Goal: Task Accomplishment & Management: Manage account settings

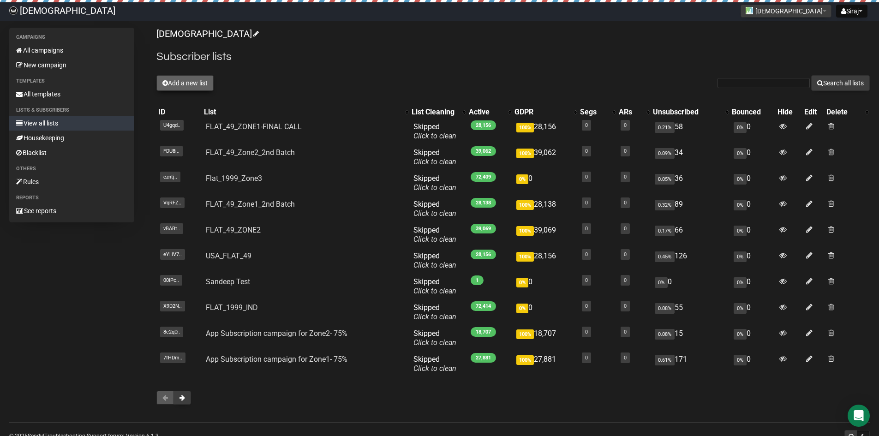
click at [169, 78] on button "Add a new list" at bounding box center [184, 83] width 57 height 16
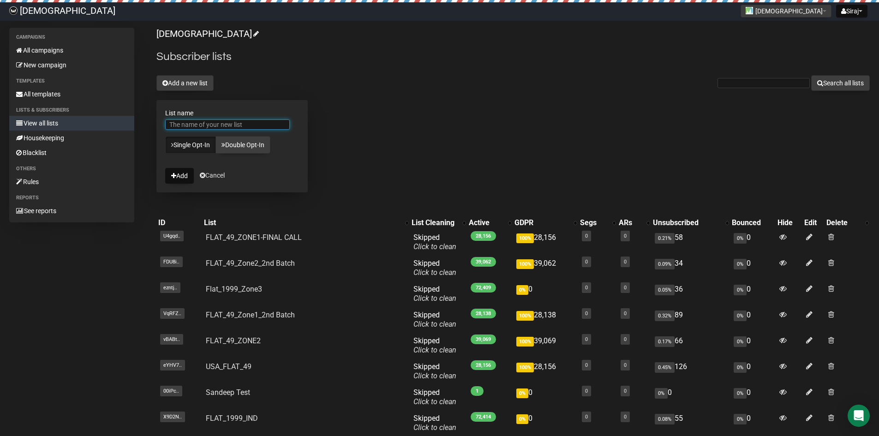
click at [198, 125] on input "List name" at bounding box center [227, 124] width 125 height 10
drag, startPoint x: 194, startPoint y: 124, endPoint x: 187, endPoint y: 124, distance: 7.4
click at [187, 124] on input "FLAT_49_ZONE1-FINAL CALL" at bounding box center [227, 124] width 125 height 10
drag, startPoint x: 187, startPoint y: 125, endPoint x: 147, endPoint y: 123, distance: 40.2
click at [147, 123] on div "Campaigns All campaigns New campaign Templates All templates Lists & subscriber…" at bounding box center [439, 276] width 860 height 497
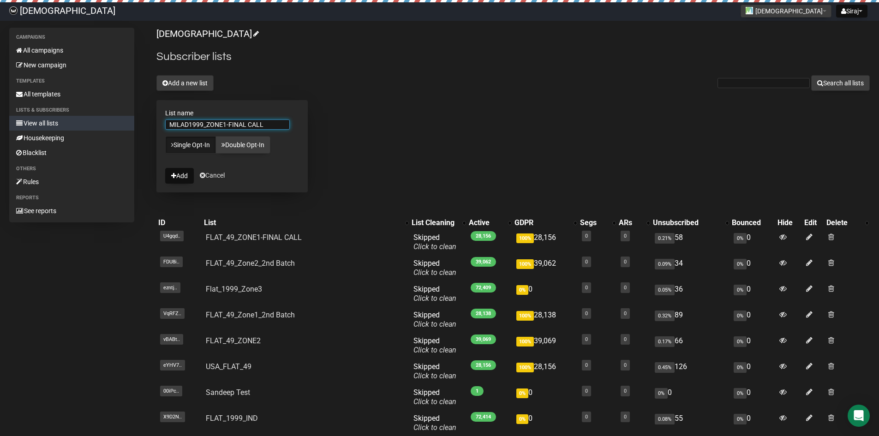
drag, startPoint x: 274, startPoint y: 126, endPoint x: 206, endPoint y: 122, distance: 68.4
click at [206, 122] on input "MILAD1999_ZONE1-FINAL CALL" at bounding box center [227, 124] width 125 height 10
type input "MILAD1999_INDIA"
click at [178, 177] on button "Add" at bounding box center [179, 176] width 29 height 16
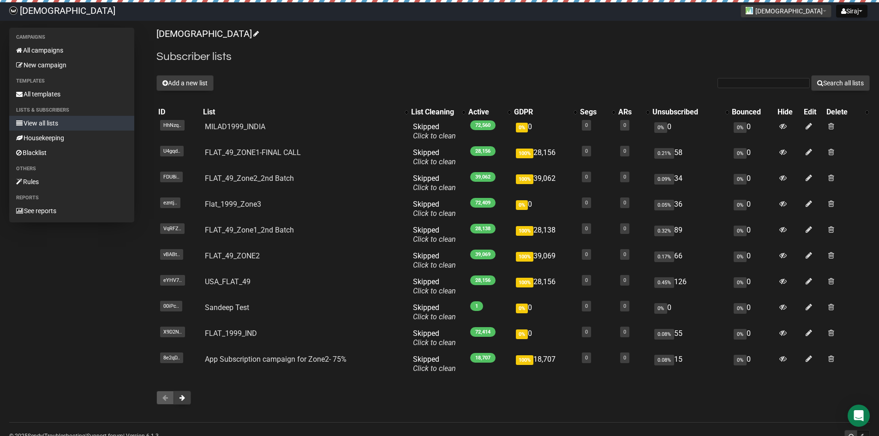
click at [55, 121] on link "View all lists" at bounding box center [71, 123] width 125 height 15
click at [52, 47] on link "All campaigns" at bounding box center [71, 50] width 125 height 15
